Goal: Task Accomplishment & Management: Complete application form

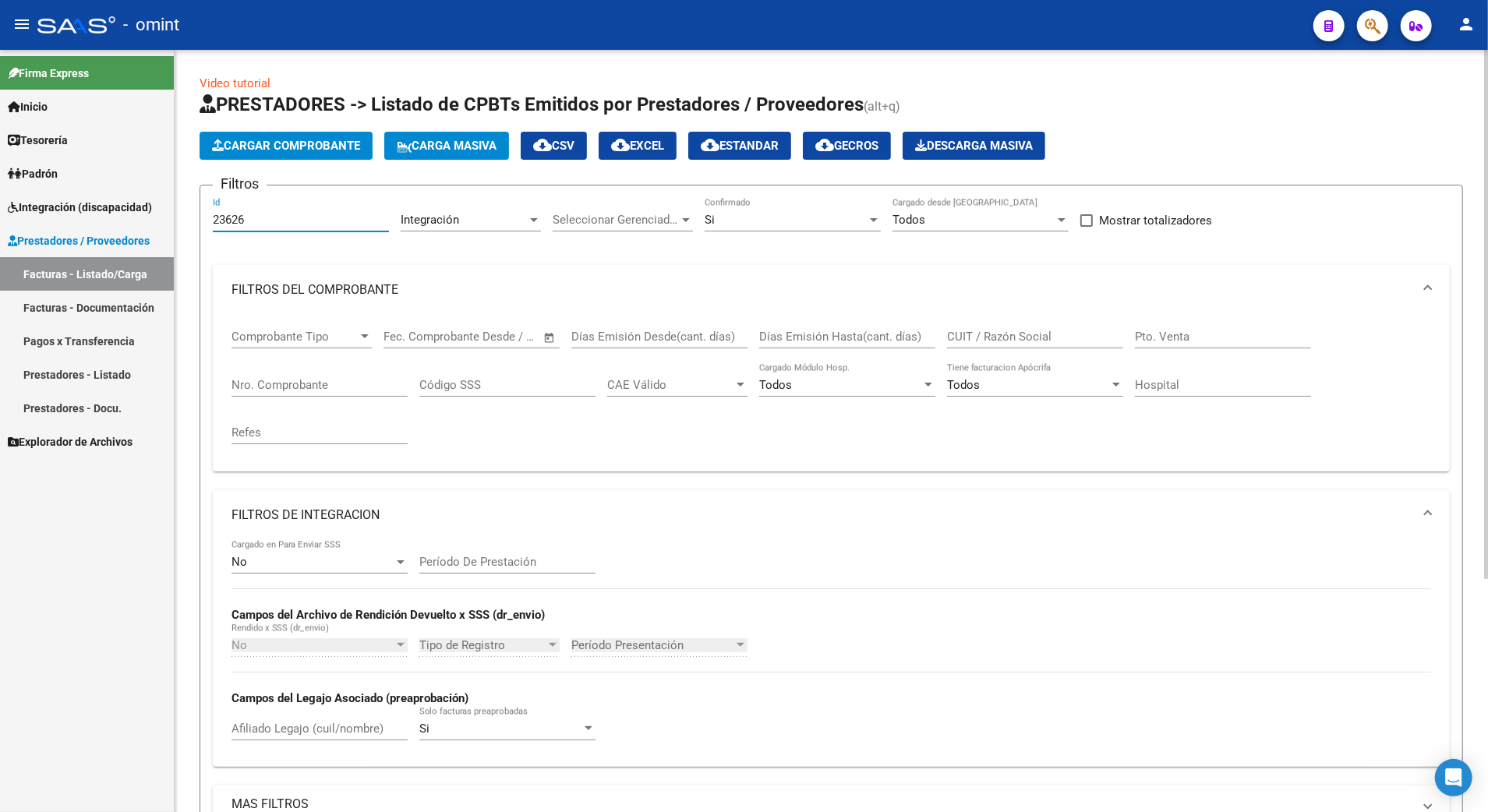
scroll to position [336, 0]
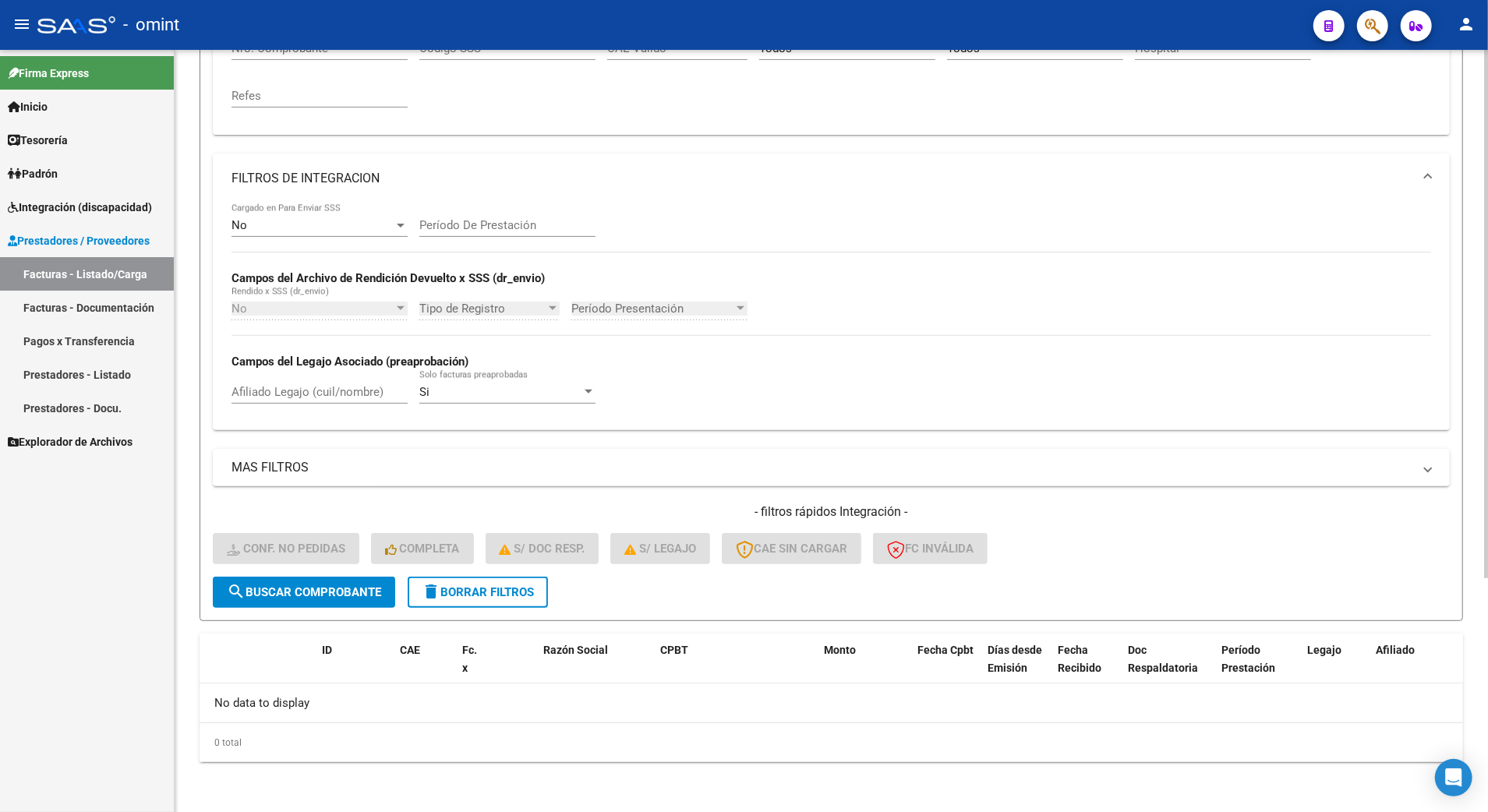
click at [491, 588] on span "delete Borrar Filtros" at bounding box center [477, 592] width 112 height 14
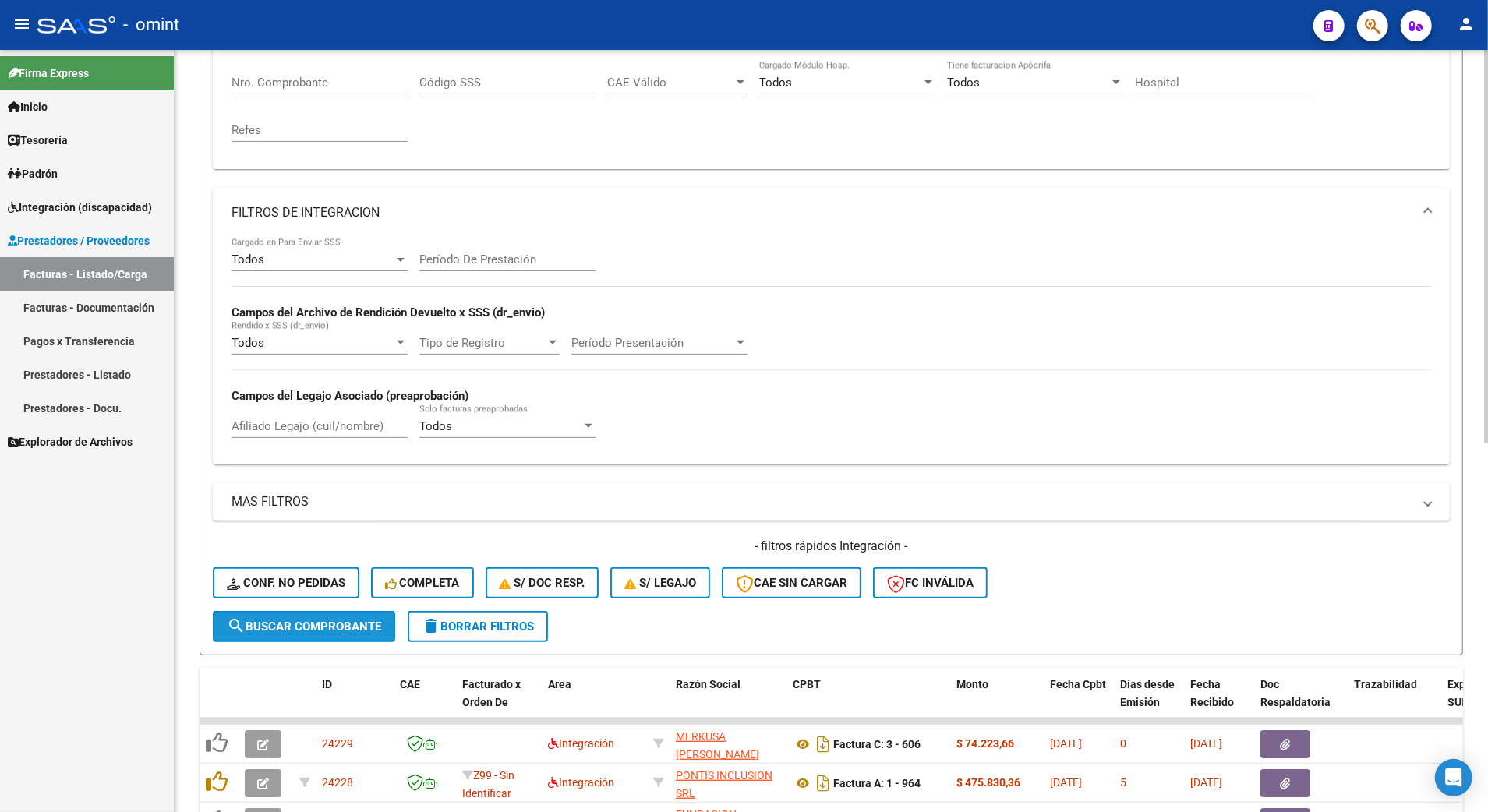
click at [324, 620] on span "search Buscar Comprobante" at bounding box center [304, 627] width 154 height 14
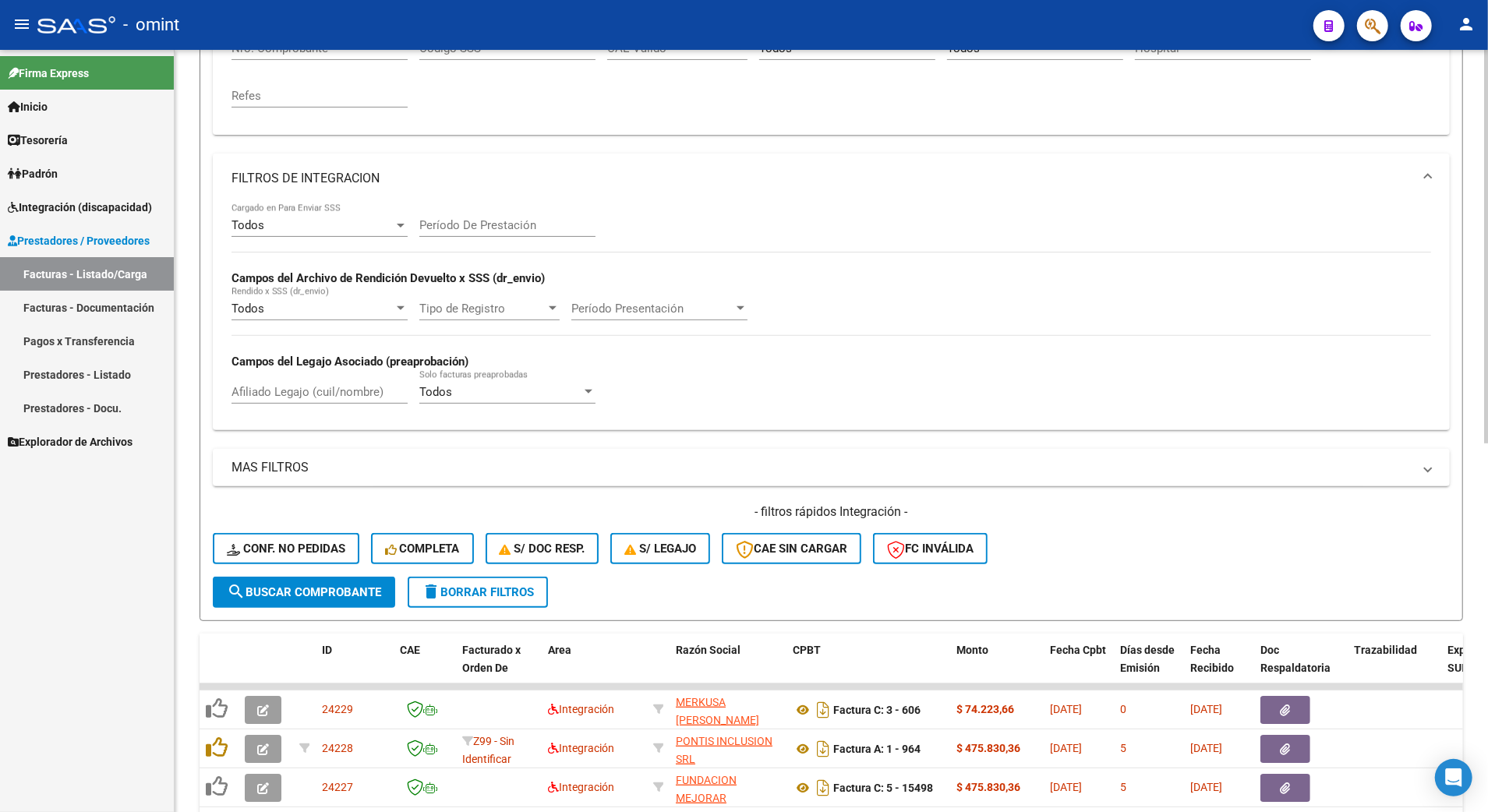
scroll to position [0, 0]
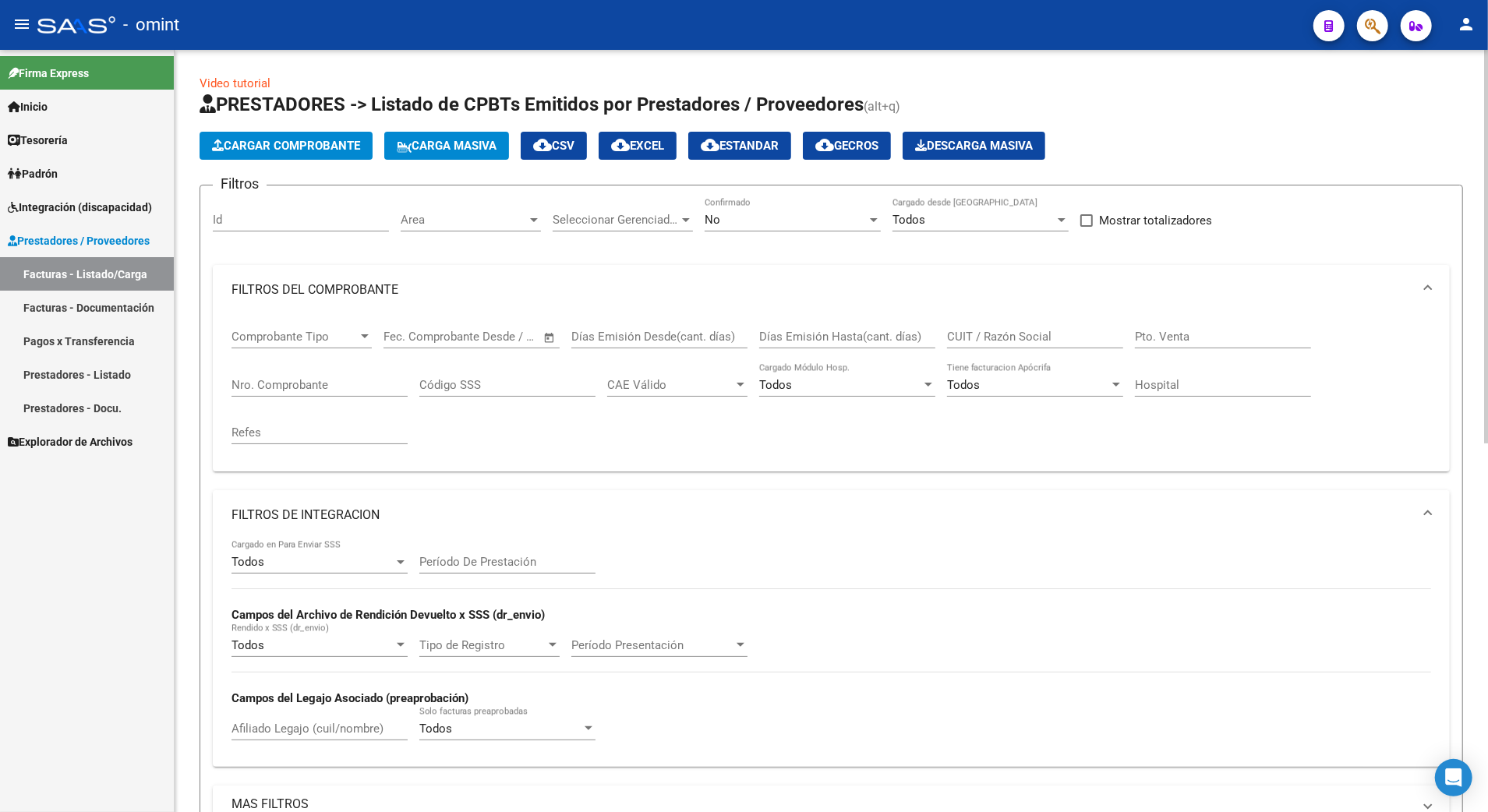
click at [253, 216] on input "Id" at bounding box center [300, 220] width 176 height 14
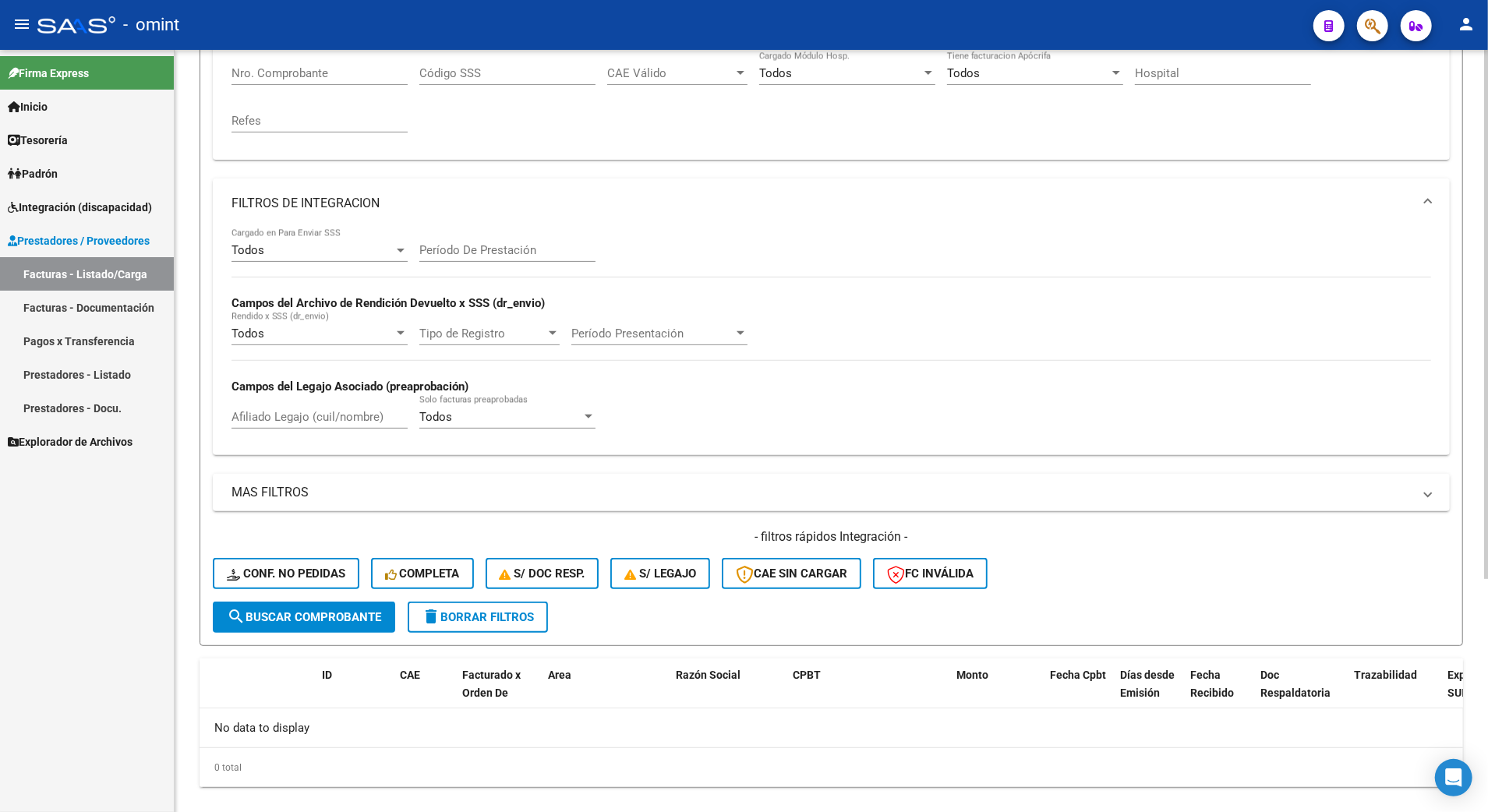
scroll to position [336, 0]
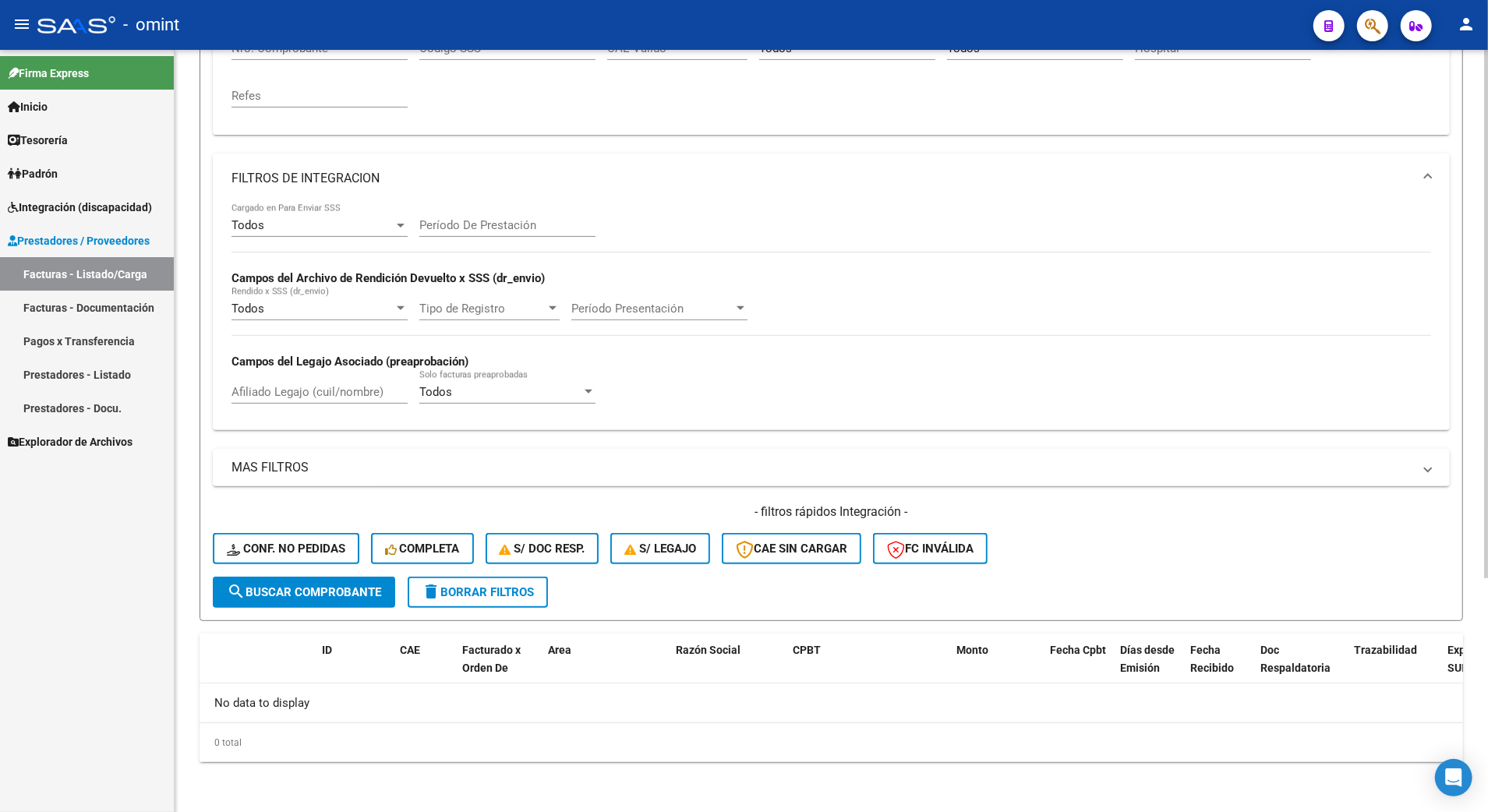
type input "23626"
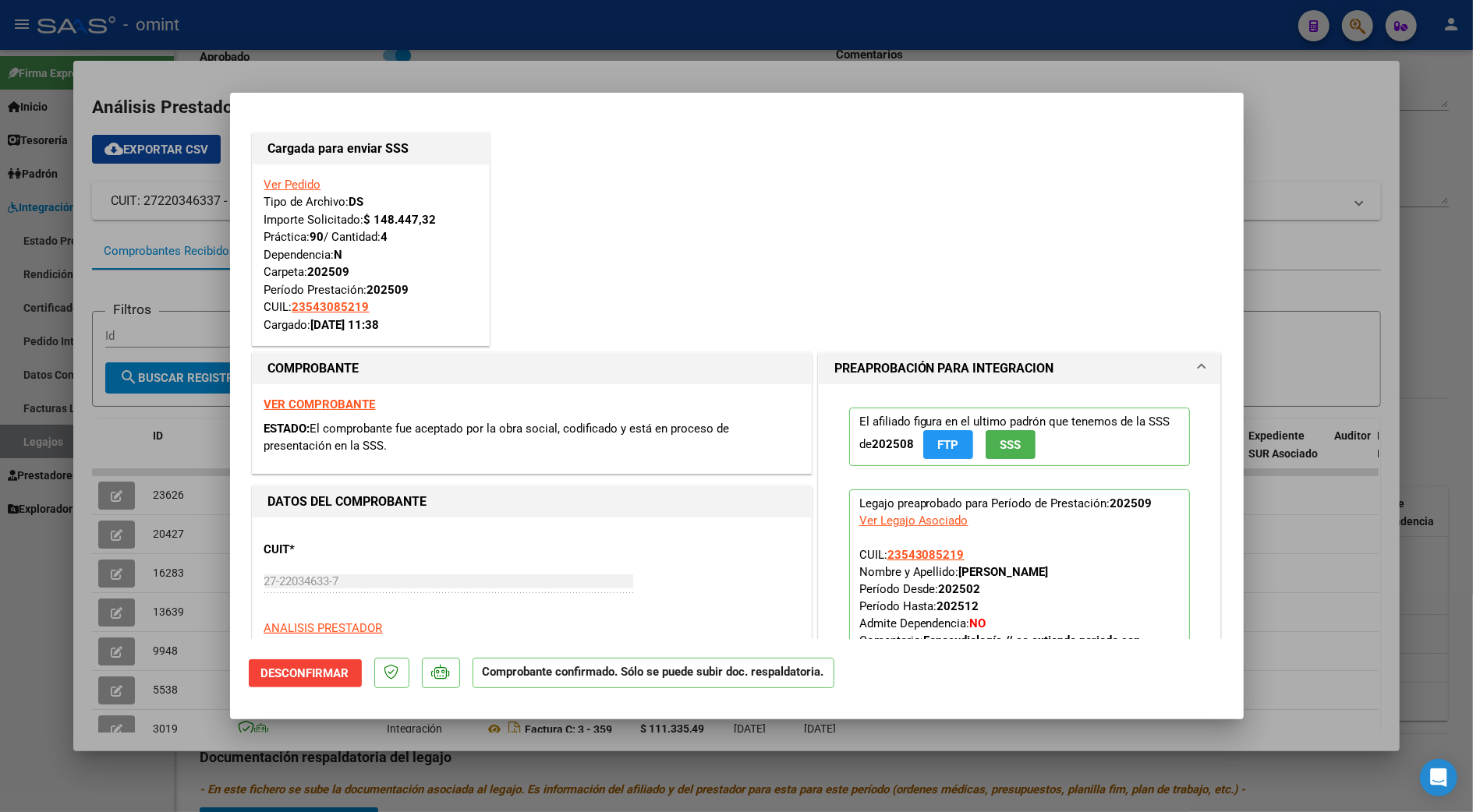
scroll to position [107, 0]
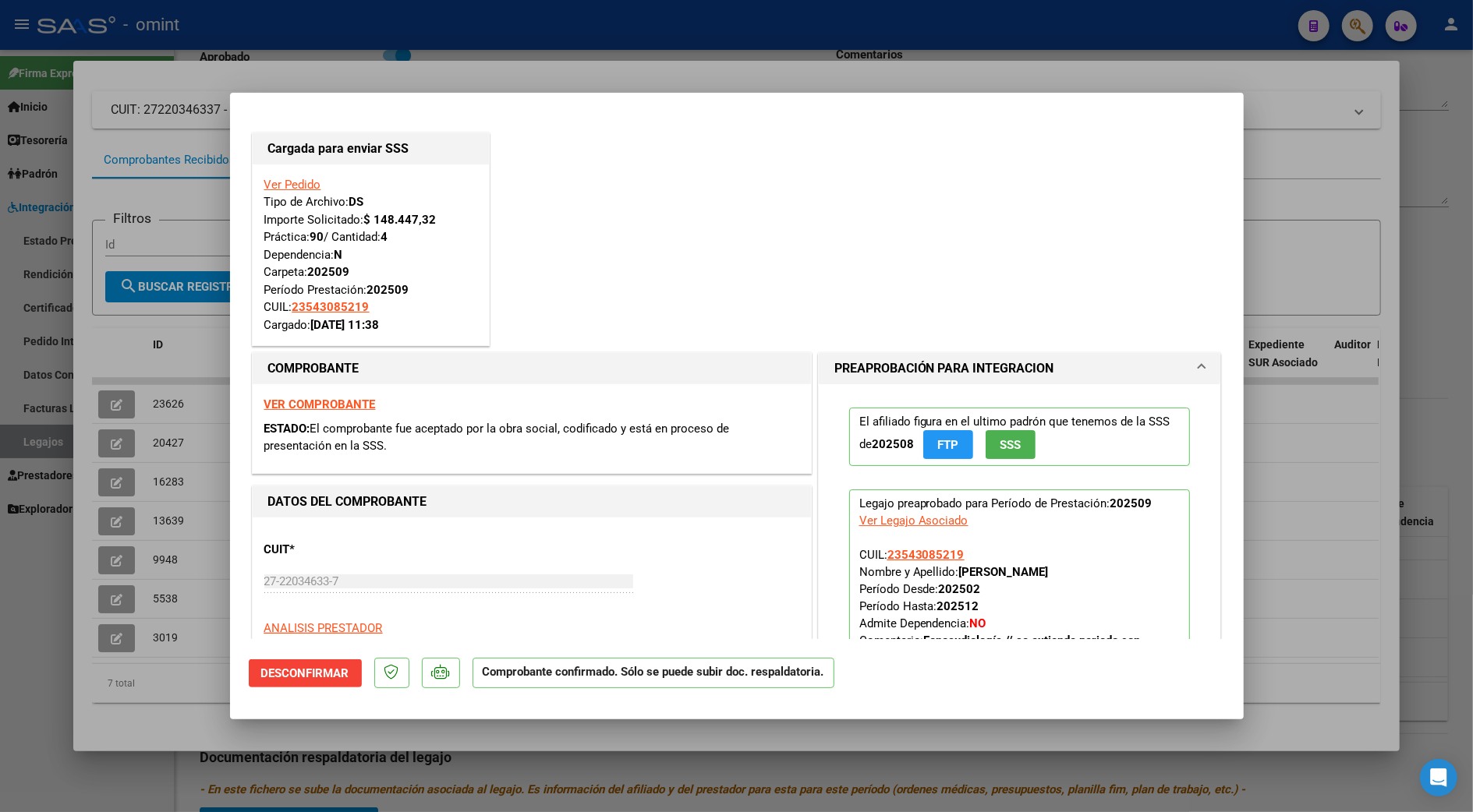
click at [1438, 431] on div at bounding box center [736, 406] width 1473 height 812
type input "$ 0,00"
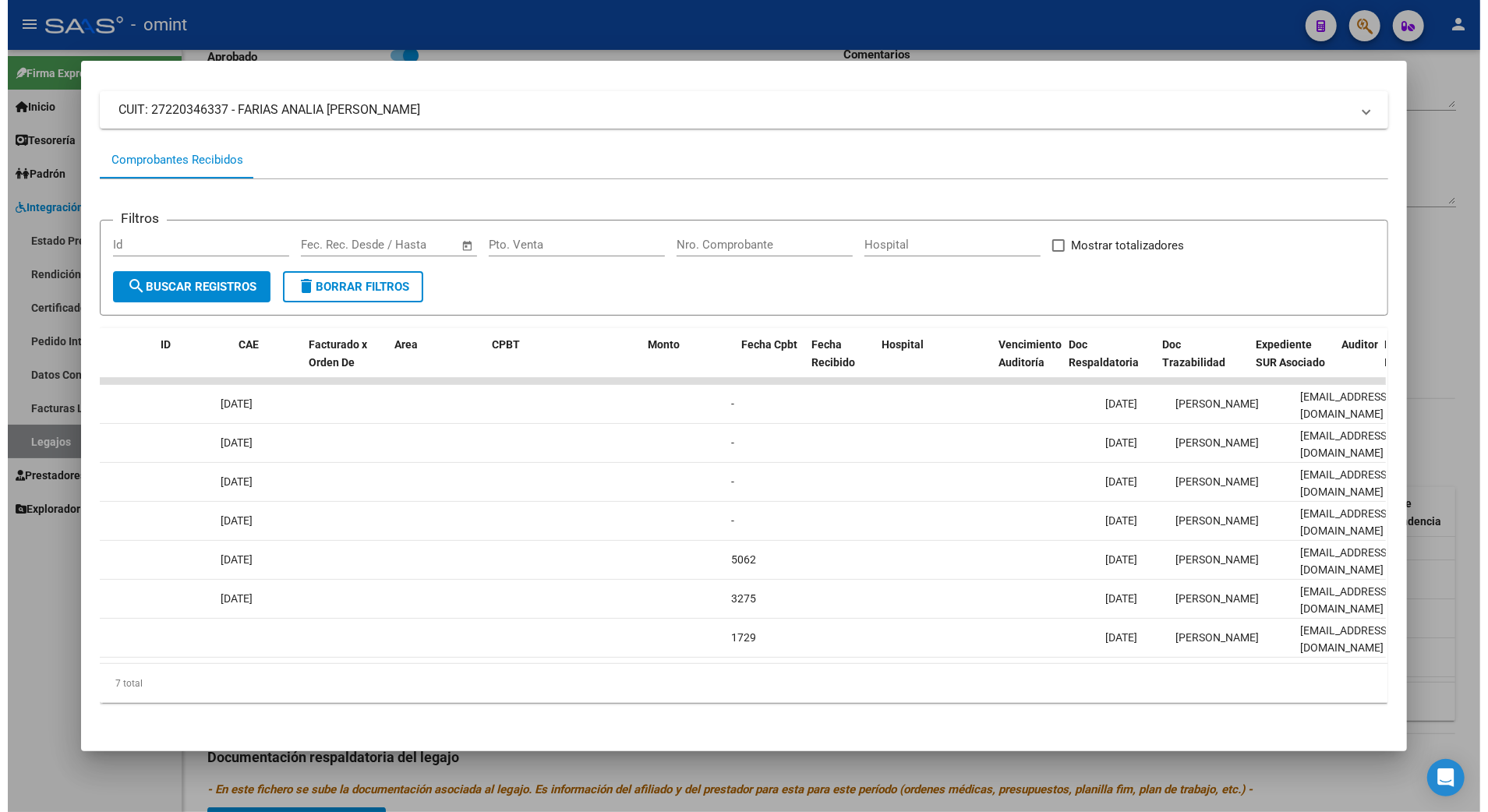
scroll to position [0, 0]
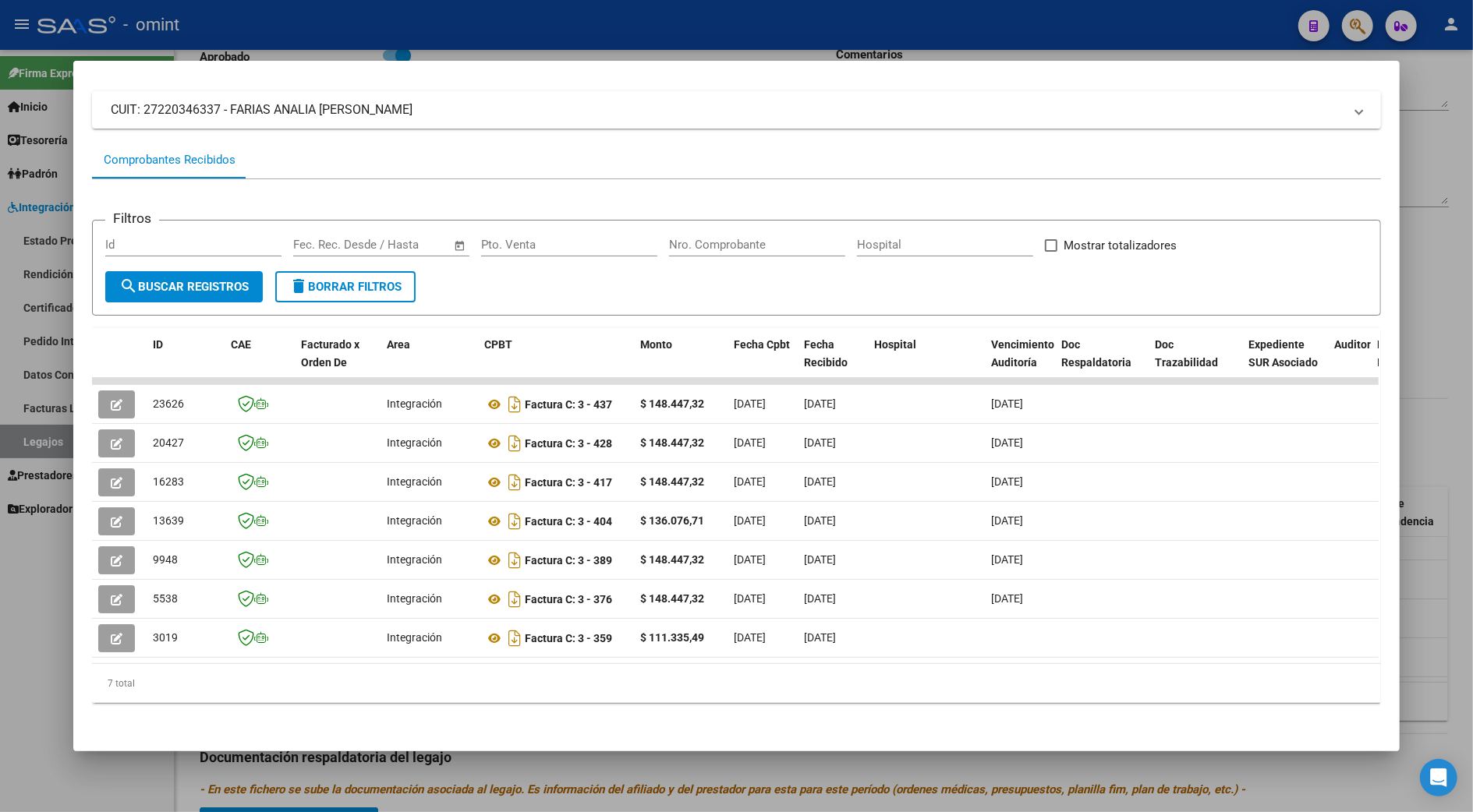
click at [1444, 426] on div at bounding box center [736, 406] width 1473 height 812
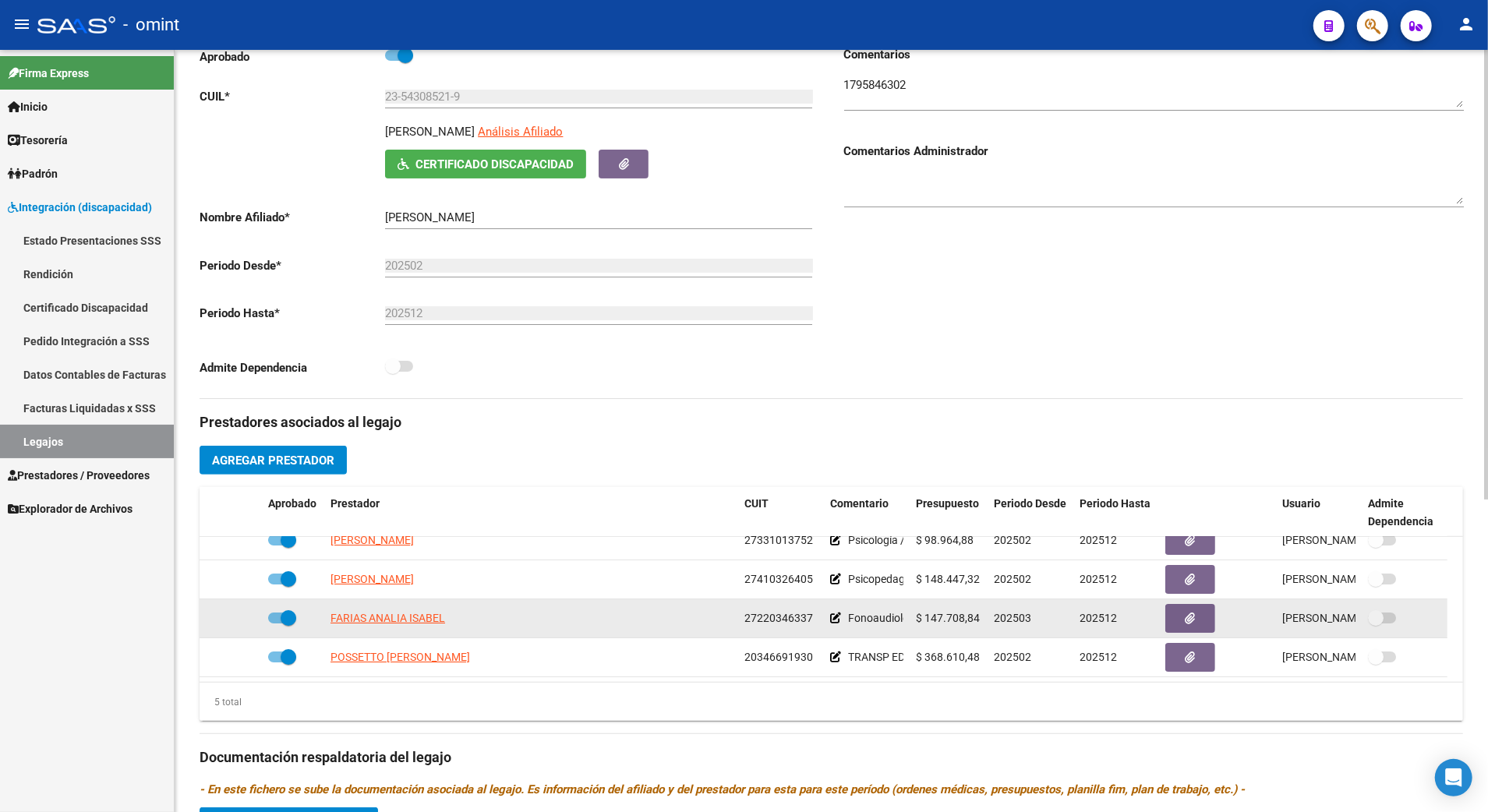
click at [275, 621] on span at bounding box center [283, 618] width 28 height 11
click at [275, 623] on input "checkbox" at bounding box center [275, 623] width 1 height 1
click at [240, 619] on icon at bounding box center [239, 618] width 11 height 11
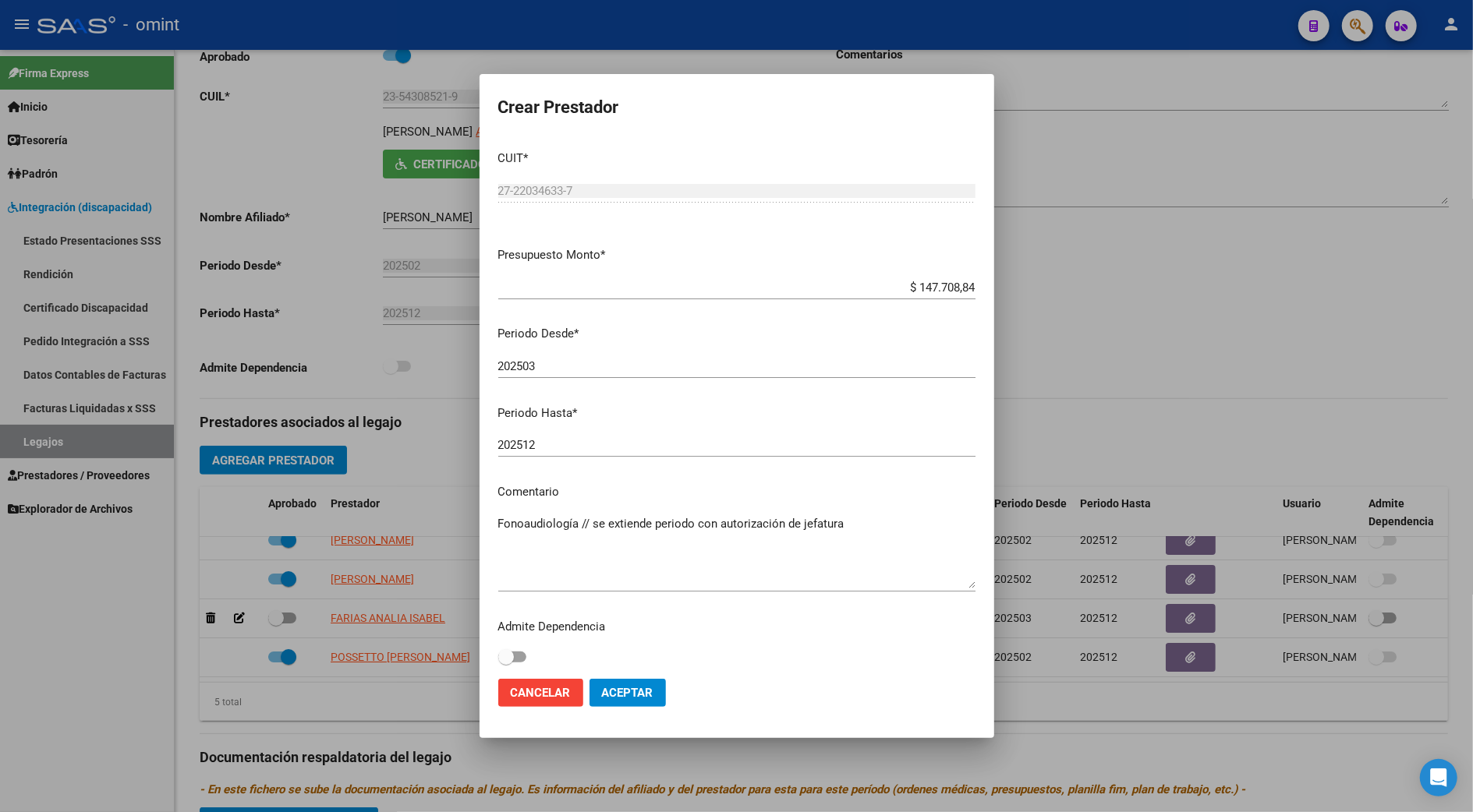
click at [289, 617] on div at bounding box center [736, 406] width 1473 height 812
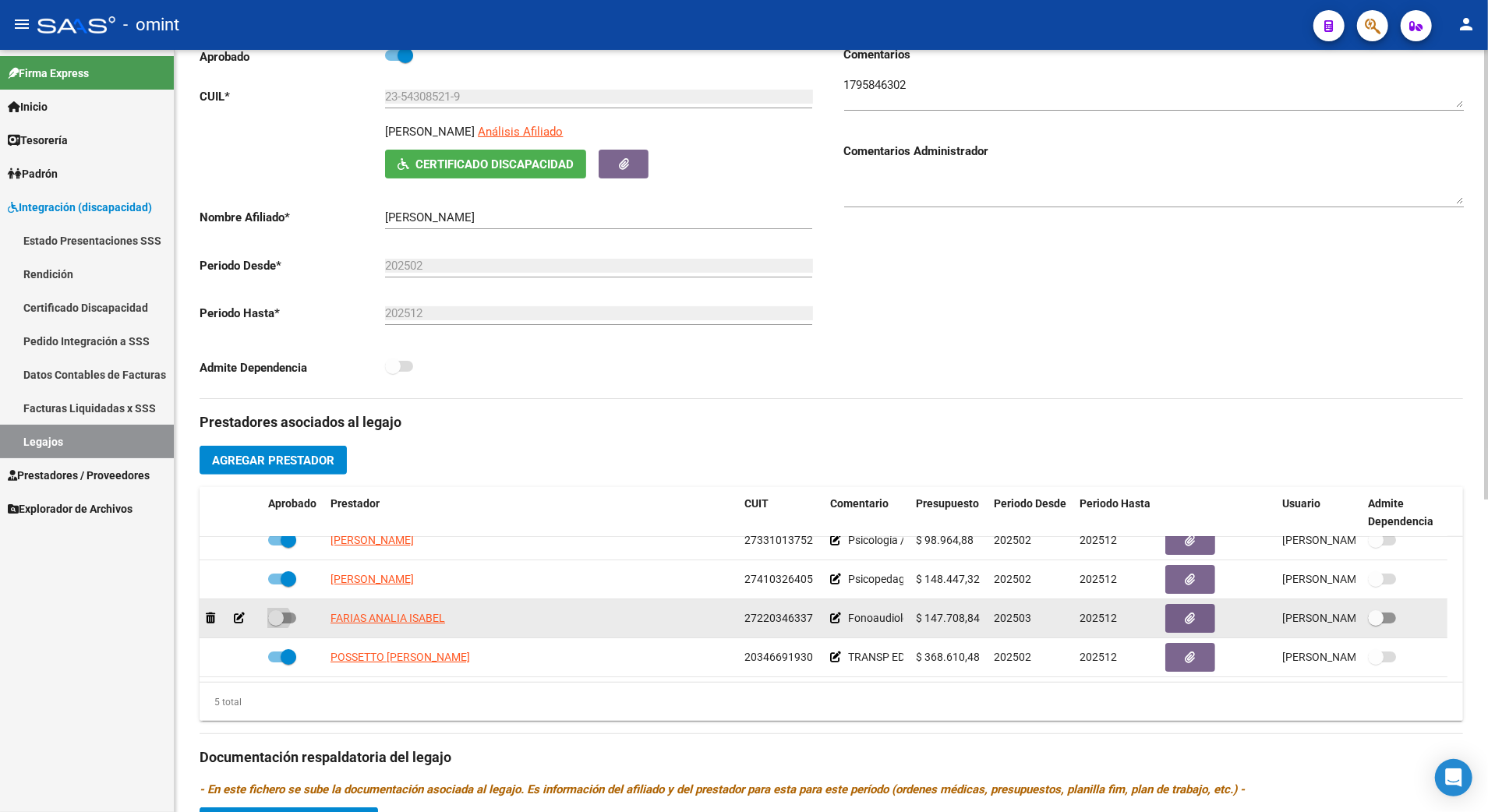
click at [291, 621] on span at bounding box center [283, 618] width 28 height 11
click at [276, 623] on input "checkbox" at bounding box center [275, 623] width 1 height 1
checkbox input "true"
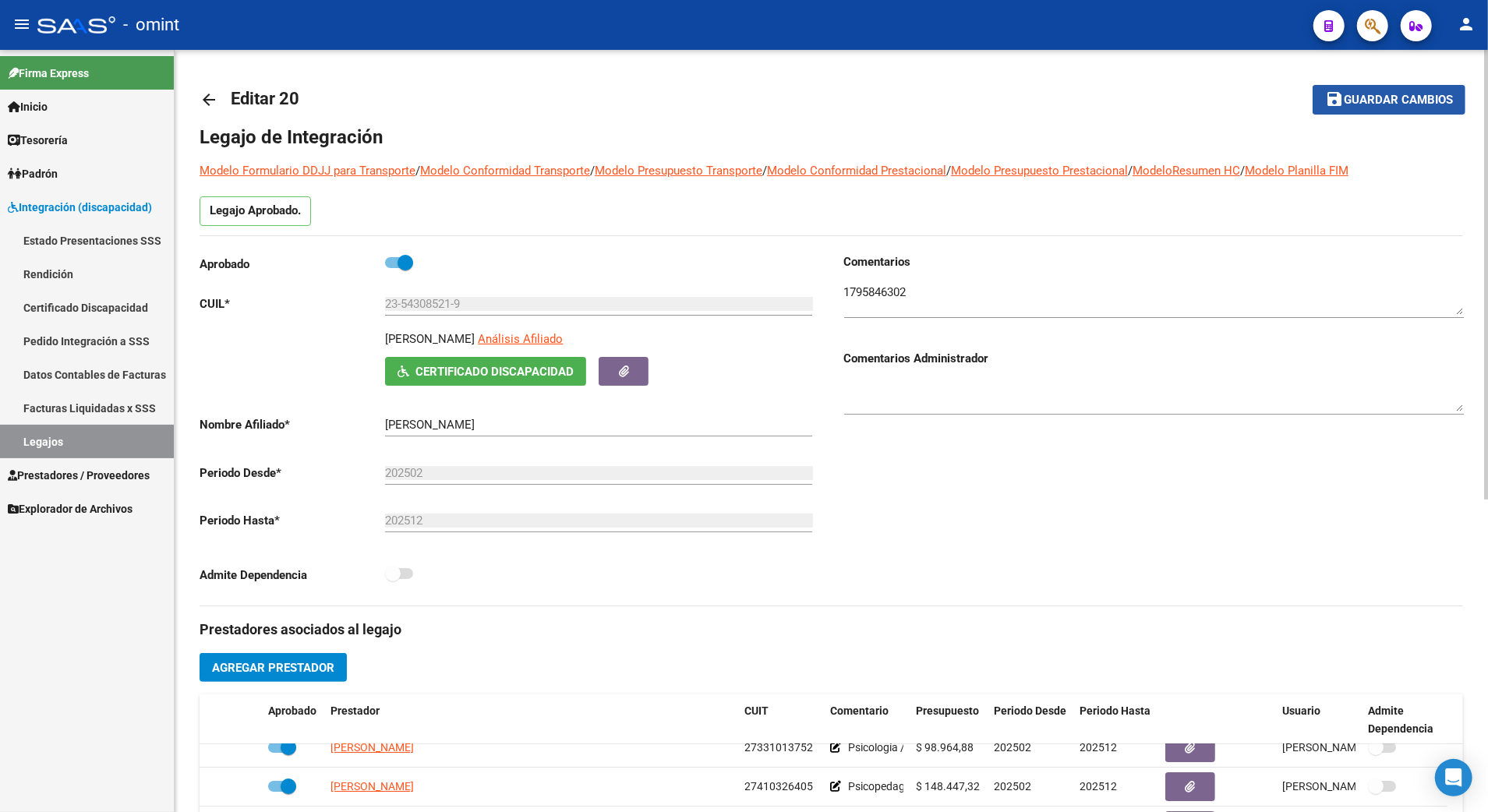
click at [1414, 94] on span "Guardar cambios" at bounding box center [1399, 101] width 109 height 14
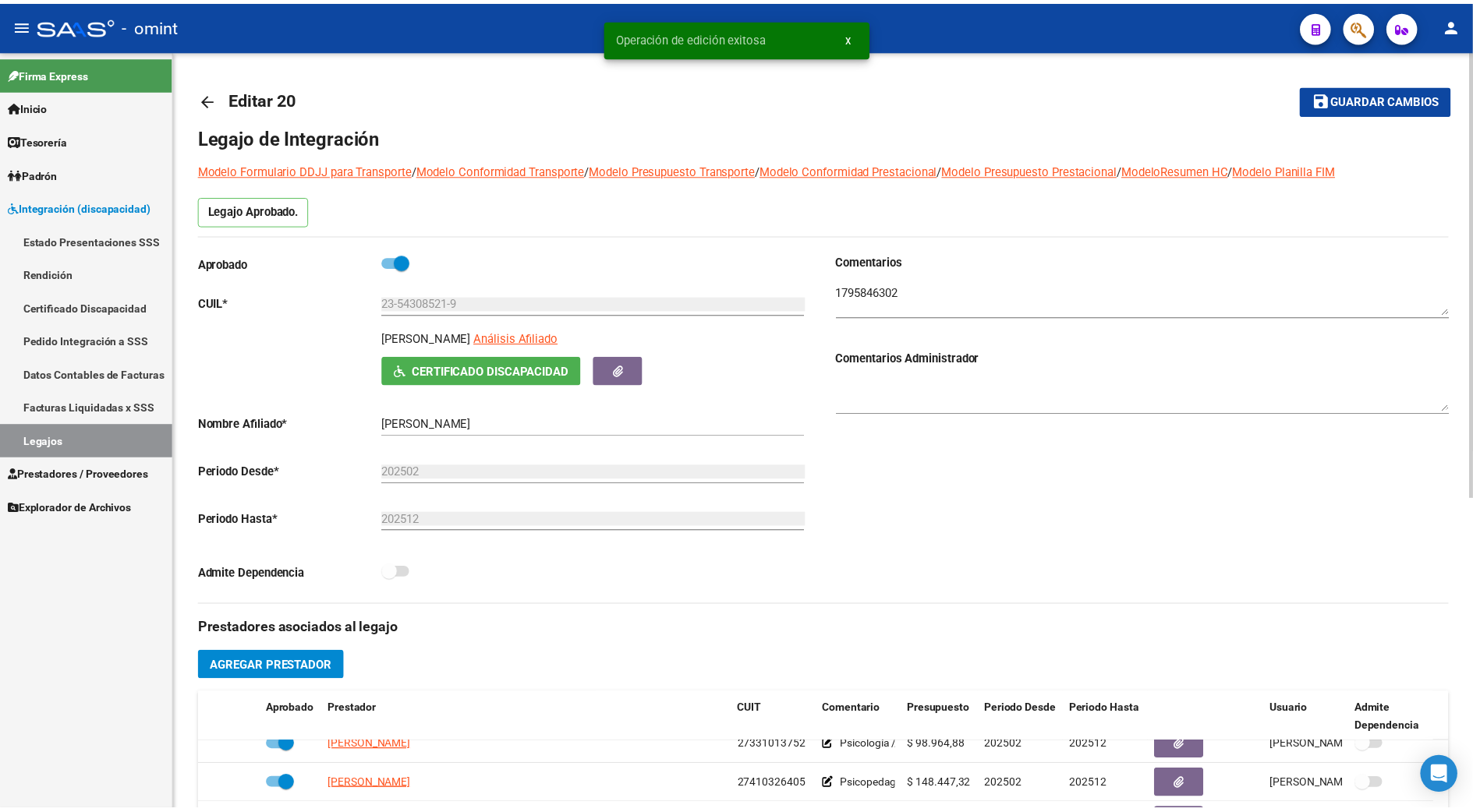
scroll to position [415, 0]
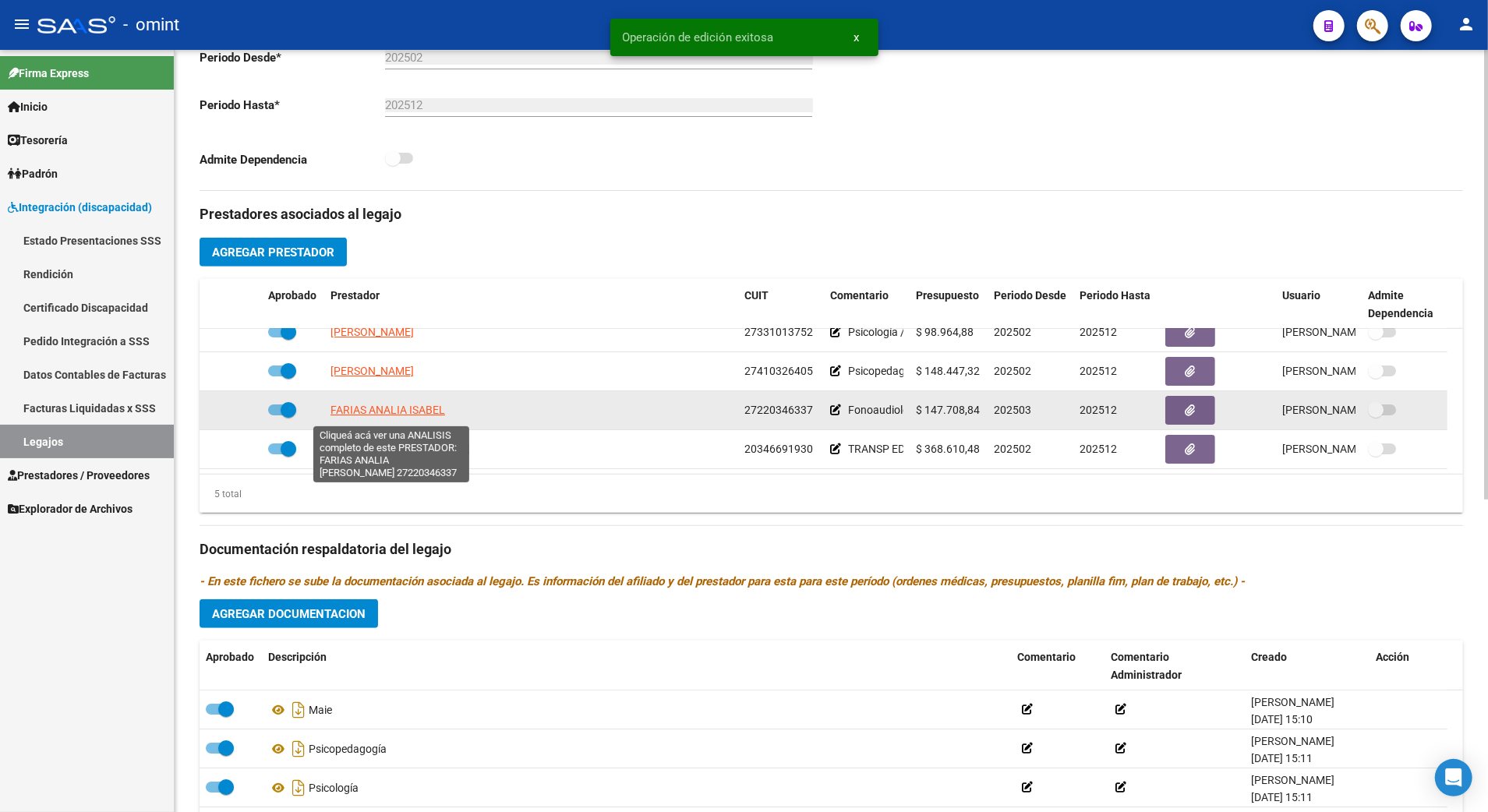
click at [402, 406] on span "FARIAS ANALIA ISABEL" at bounding box center [387, 410] width 114 height 12
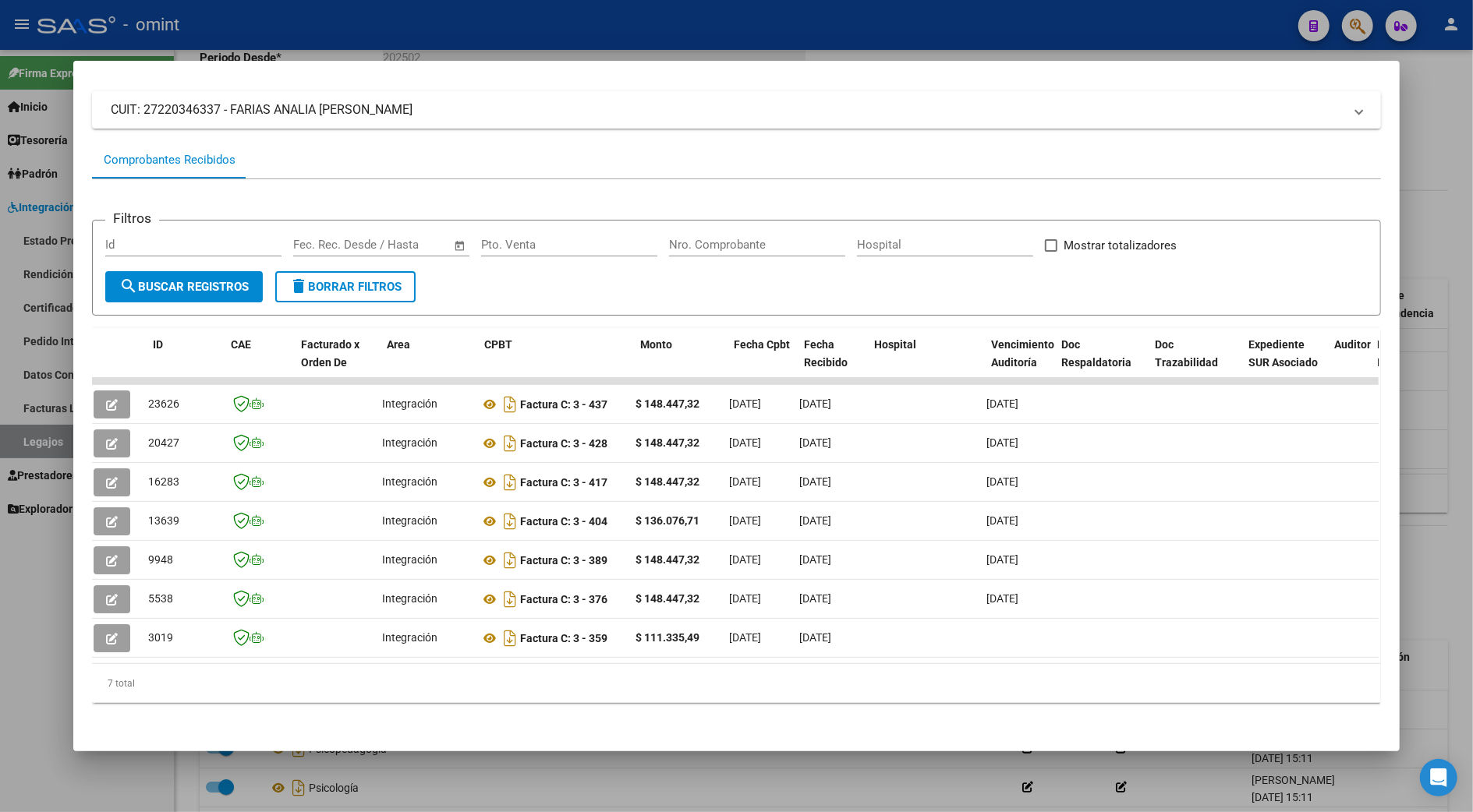
scroll to position [0, 0]
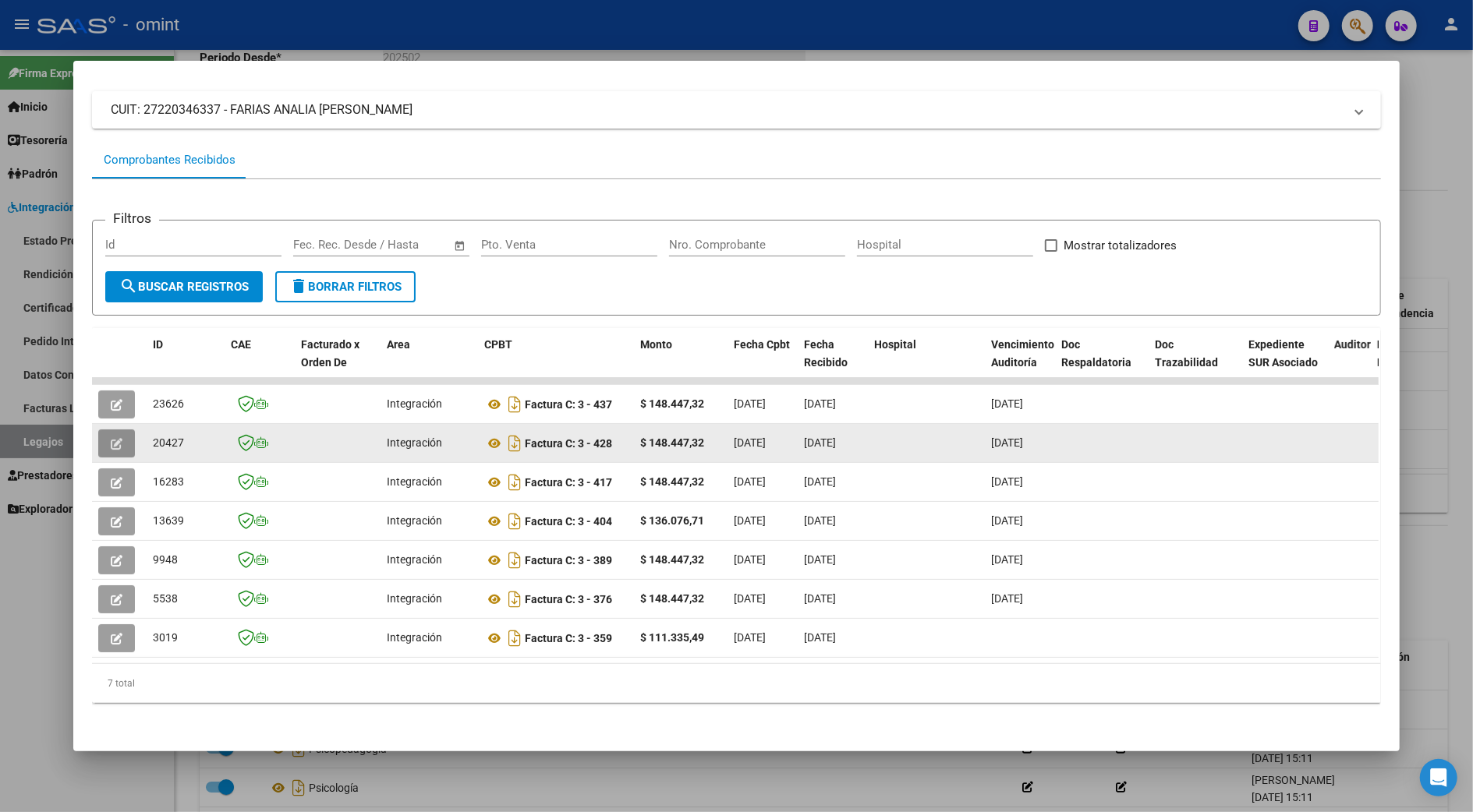
click at [114, 438] on icon "button" at bounding box center [116, 444] width 12 height 12
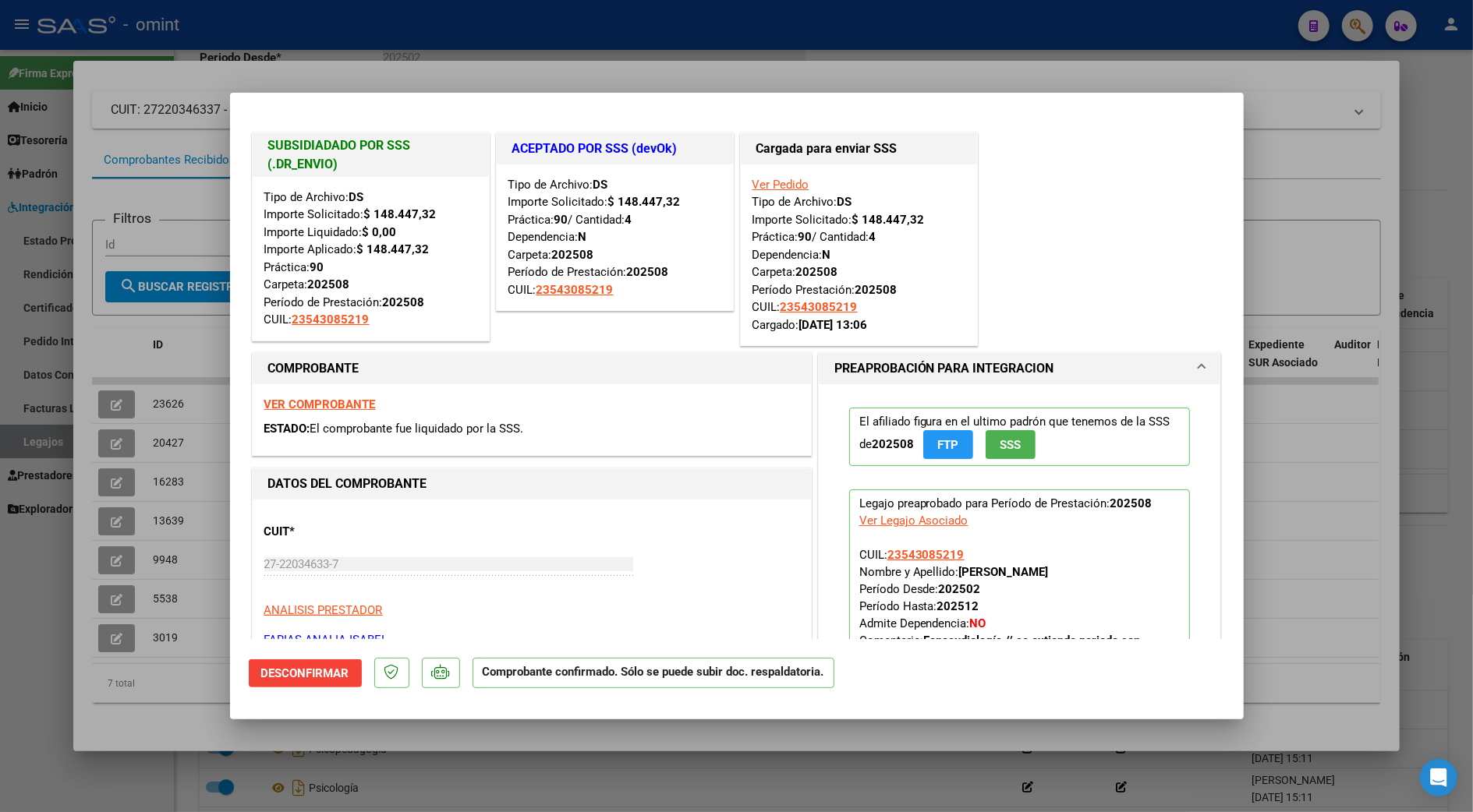
click at [1319, 452] on div at bounding box center [736, 406] width 1473 height 812
type input "$ 0,00"
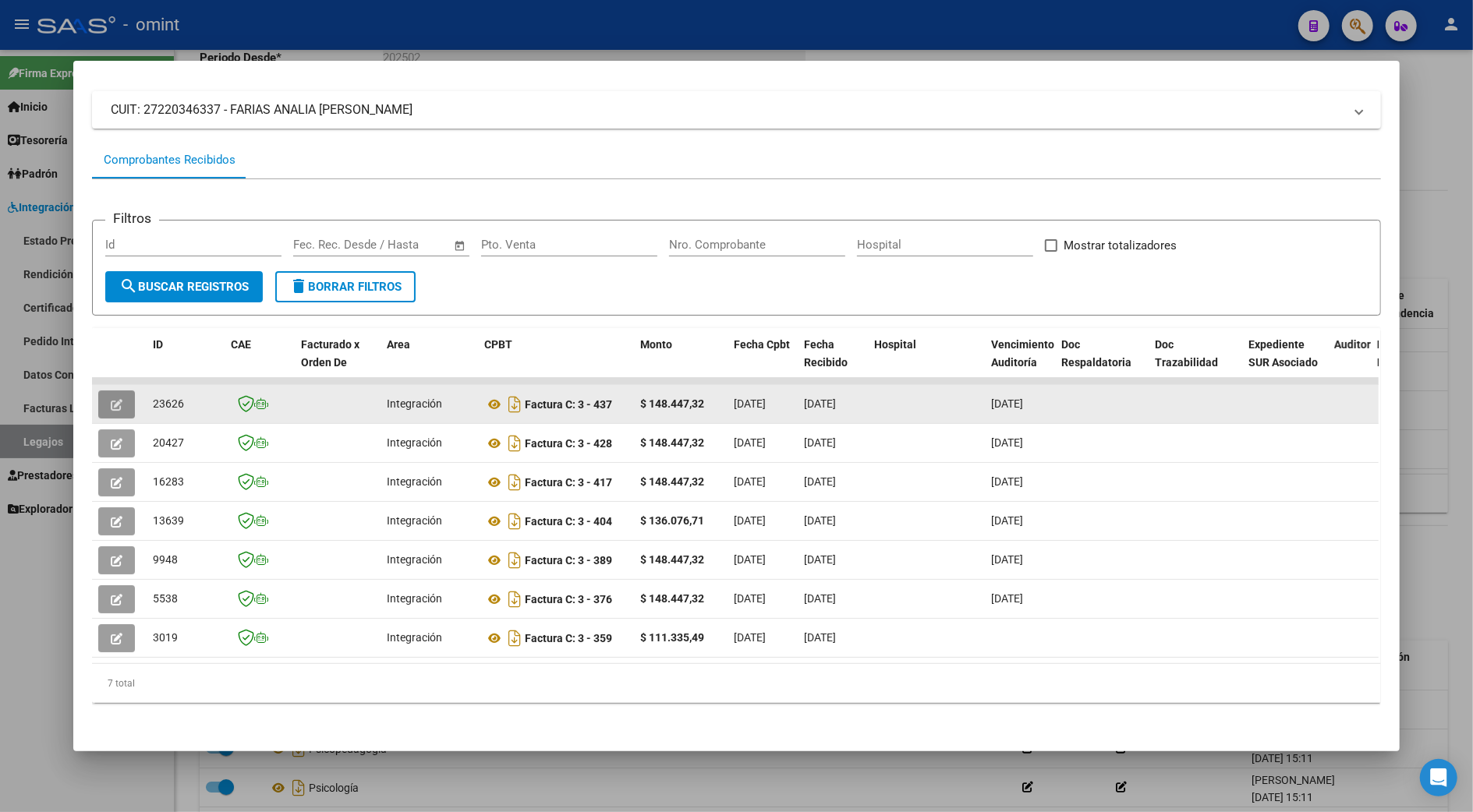
click at [111, 399] on icon "button" at bounding box center [116, 405] width 12 height 12
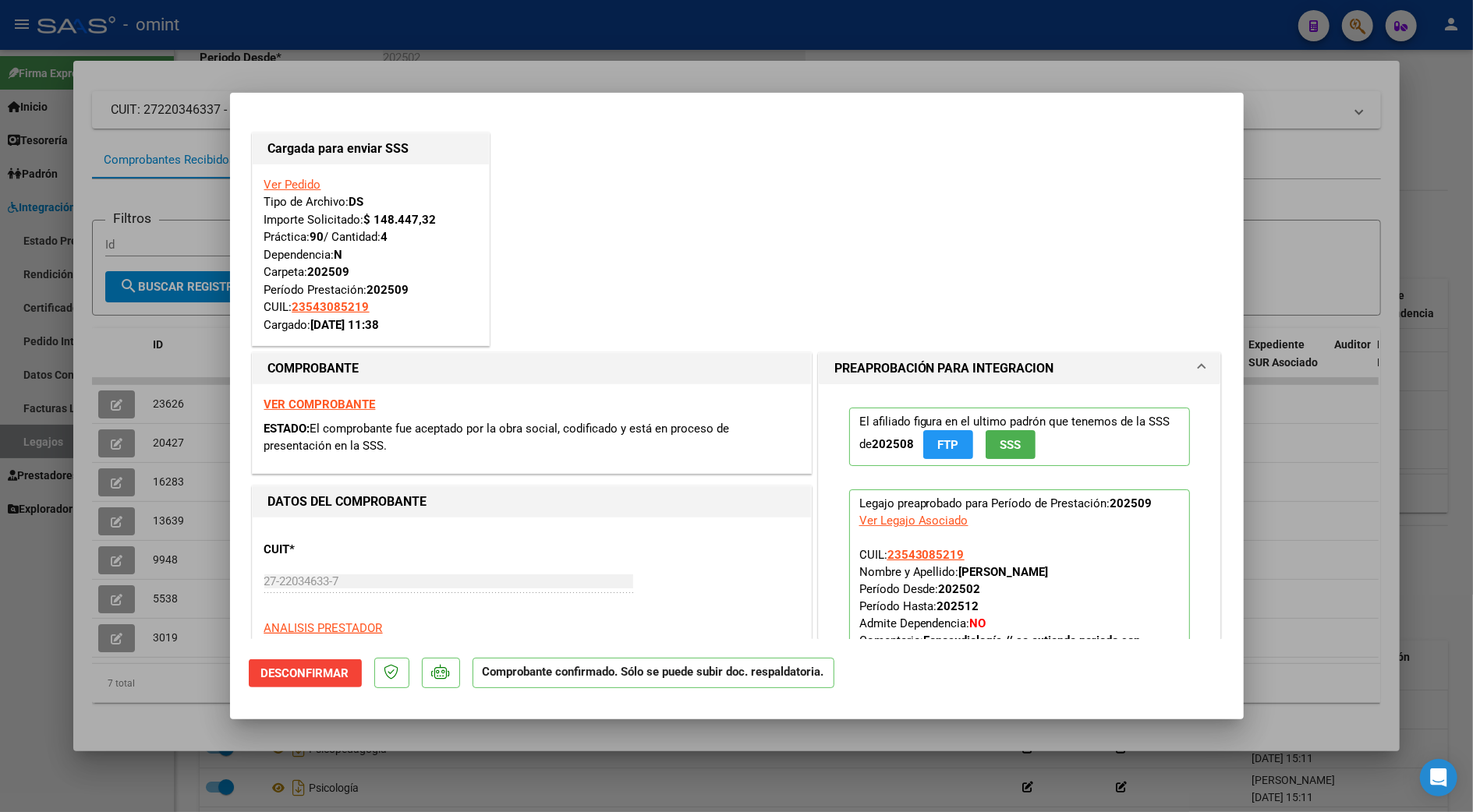
click at [1299, 459] on div at bounding box center [736, 406] width 1473 height 812
type input "$ 0,00"
